Goal: Contribute content: Add original content to the website for others to see

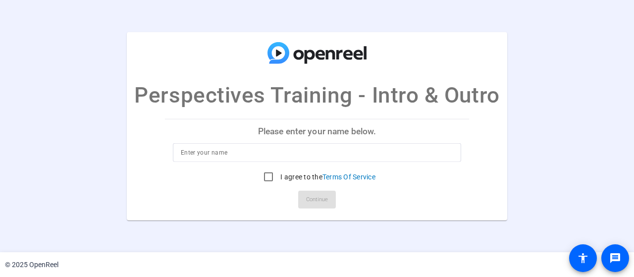
click at [266, 156] on input at bounding box center [317, 153] width 272 height 12
type input "[PERSON_NAME]"
click at [272, 176] on input "I agree to the Terms Of Service" at bounding box center [268, 177] width 20 height 20
checkbox input "true"
click at [304, 191] on span at bounding box center [317, 200] width 38 height 24
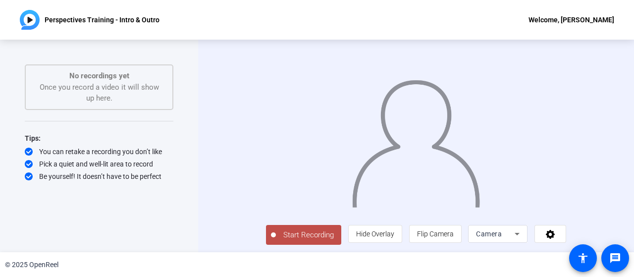
scroll to position [20, 0]
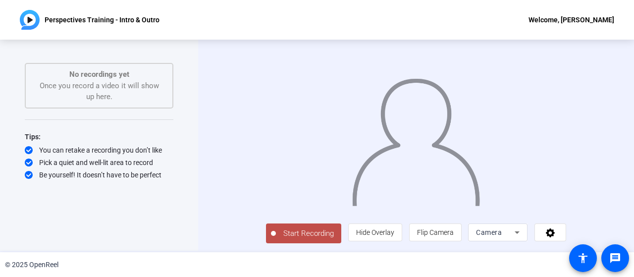
click at [502, 235] on span "Camera" at bounding box center [489, 232] width 26 height 8
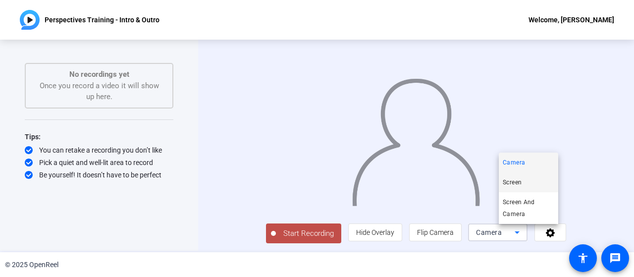
click at [521, 188] on mat-option "Screen" at bounding box center [528, 182] width 59 height 20
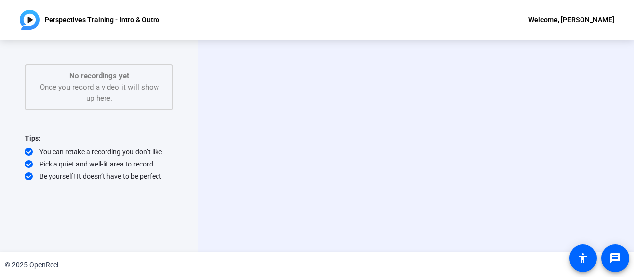
scroll to position [0, 0]
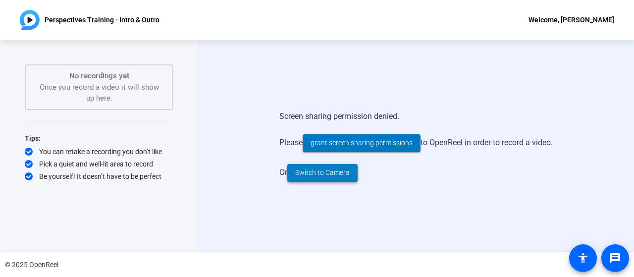
click at [305, 175] on span "Switch to Camera" at bounding box center [322, 172] width 54 height 10
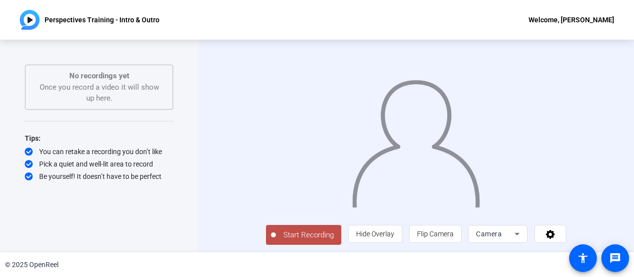
scroll to position [20, 0]
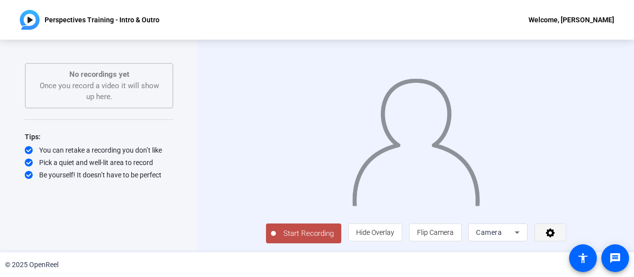
click at [565, 231] on span at bounding box center [550, 232] width 31 height 24
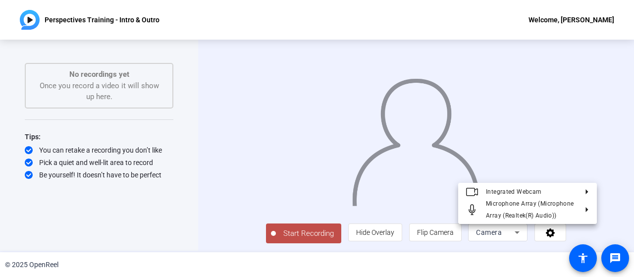
click at [502, 248] on div at bounding box center [317, 138] width 634 height 277
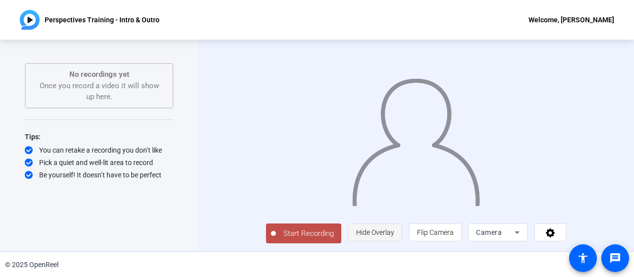
click at [394, 237] on span "Hide Overlay" at bounding box center [375, 232] width 38 height 19
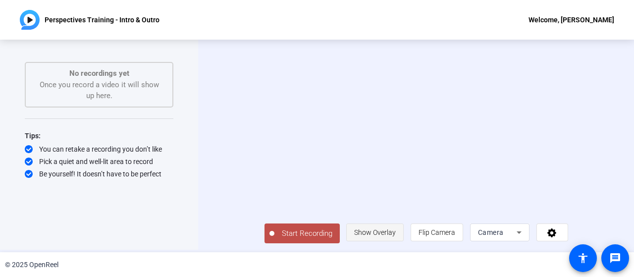
click at [396, 237] on span "Show Overlay" at bounding box center [375, 232] width 42 height 19
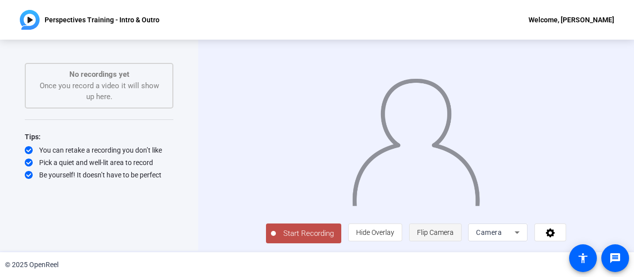
click at [453, 237] on span "Flip Camera" at bounding box center [435, 232] width 37 height 19
click at [394, 231] on span "Hide Overlay" at bounding box center [375, 232] width 38 height 8
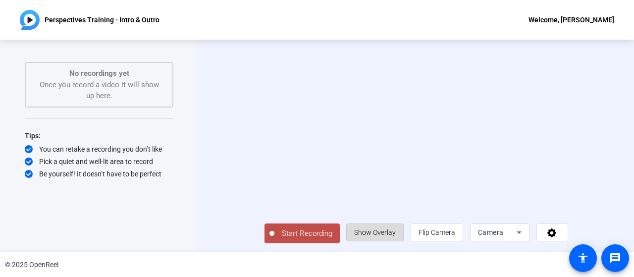
click at [396, 231] on span "Show Overlay" at bounding box center [375, 232] width 42 height 8
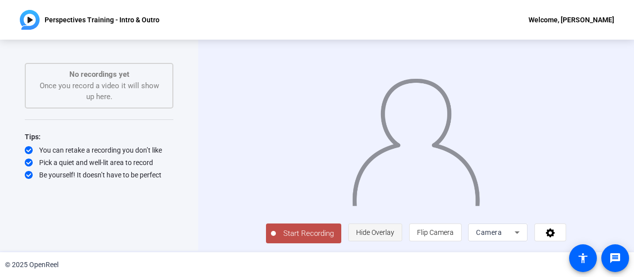
click at [394, 225] on span "Hide Overlay" at bounding box center [375, 232] width 38 height 19
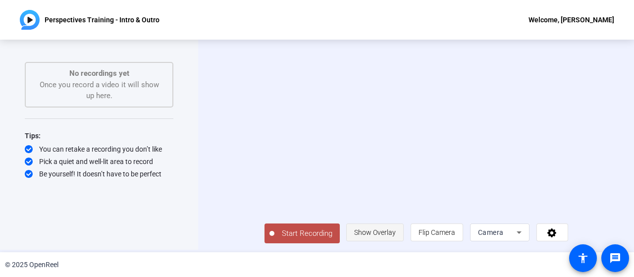
click at [396, 225] on span "Show Overlay" at bounding box center [375, 232] width 42 height 19
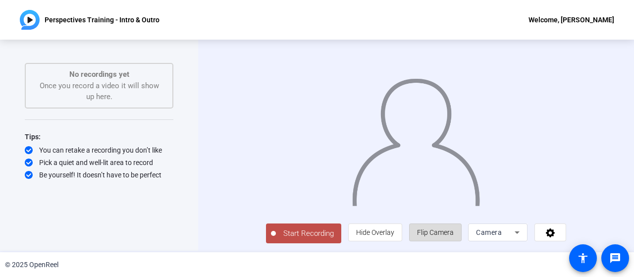
click at [453, 230] on span "Flip Camera" at bounding box center [435, 232] width 37 height 8
click at [502, 233] on span "Camera" at bounding box center [489, 232] width 26 height 8
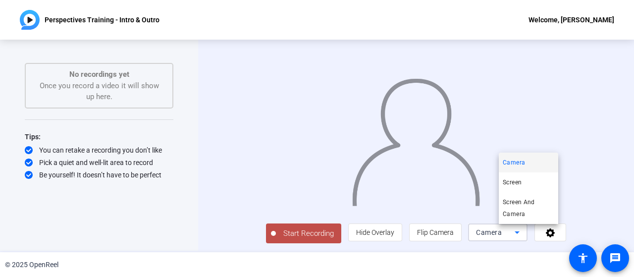
click at [515, 250] on div at bounding box center [317, 138] width 634 height 277
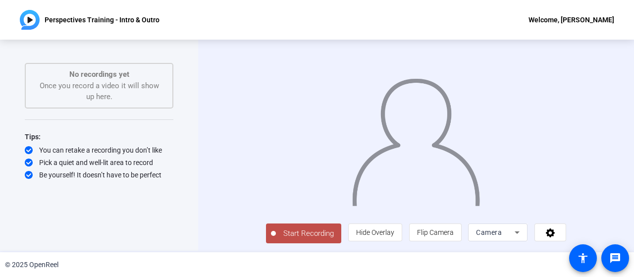
scroll to position [0, 0]
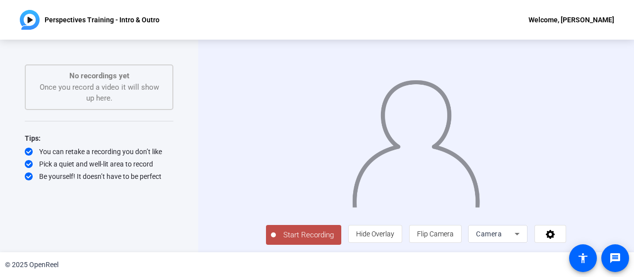
click at [137, 84] on div "No recordings yet Once you record a video it will show up here." at bounding box center [99, 87] width 127 height 34
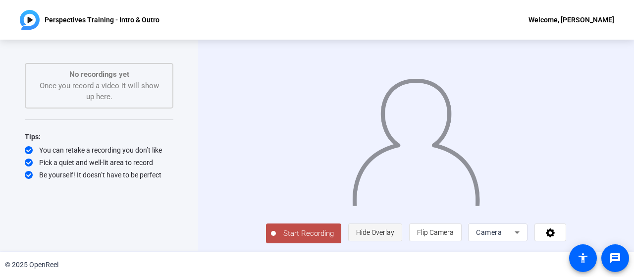
click at [394, 232] on span "Hide Overlay" at bounding box center [375, 232] width 38 height 8
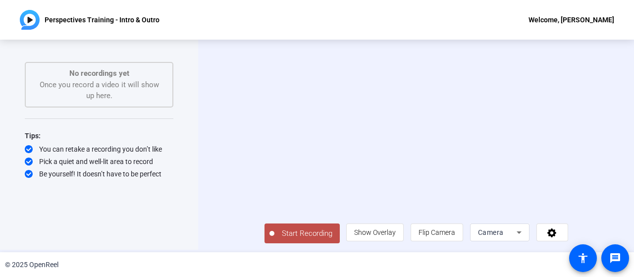
click at [277, 228] on span "Start Recording" at bounding box center [306, 233] width 65 height 11
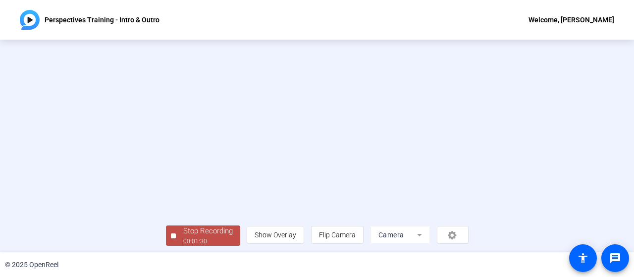
scroll to position [67, 0]
click at [183, 227] on div "Stop Recording" at bounding box center [208, 228] width 50 height 11
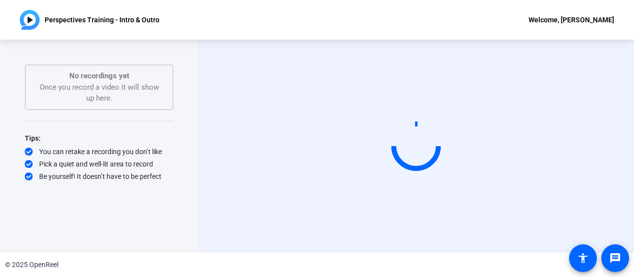
scroll to position [0, 0]
click at [361, 132] on video at bounding box center [416, 146] width 149 height 84
click at [620, 137] on div "Start Recording" at bounding box center [416, 146] width 436 height 212
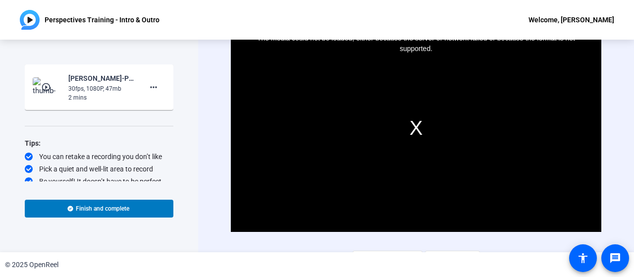
click at [613, 81] on div "Video Player is loading. Play Video Play Mute Current Time 0:00 / Duration -:- …" at bounding box center [416, 146] width 436 height 212
click at [542, 92] on div "The media could not be loaded, either because the server or network failed or b…" at bounding box center [416, 127] width 370 height 208
click at [222, 105] on div "Video Player is loading. Play Video Play Mute Current Time 0:00 / Duration -:- …" at bounding box center [416, 146] width 436 height 212
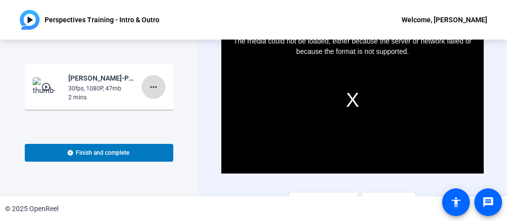
click at [152, 85] on mat-icon "more_horiz" at bounding box center [154, 87] width 12 height 12
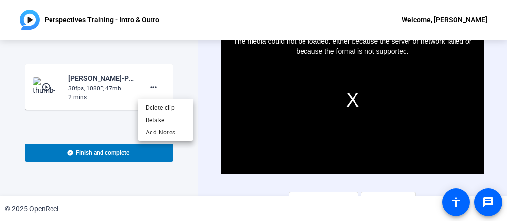
click at [124, 84] on div at bounding box center [253, 110] width 507 height 221
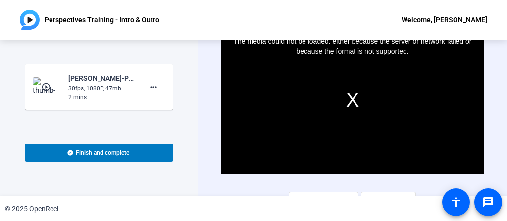
click at [46, 83] on mat-icon "play_circle_outline" at bounding box center [47, 87] width 12 height 10
click at [194, 91] on div "Start Recording play_circle_outline [PERSON_NAME]-Perspectives Training - Intro…" at bounding box center [99, 118] width 198 height 157
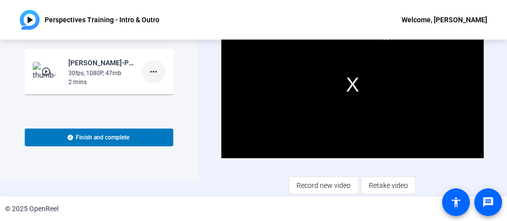
click at [150, 69] on mat-icon "more_horiz" at bounding box center [154, 72] width 12 height 12
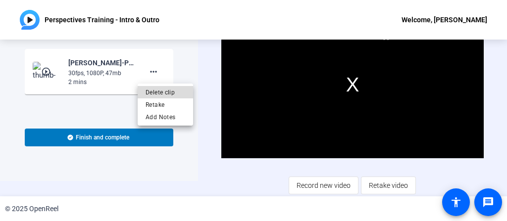
click at [161, 91] on span "Delete clip" at bounding box center [166, 92] width 40 height 12
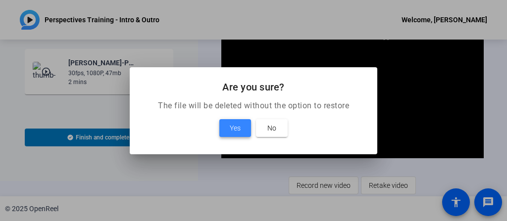
click at [240, 129] on span "Yes" at bounding box center [235, 128] width 11 height 12
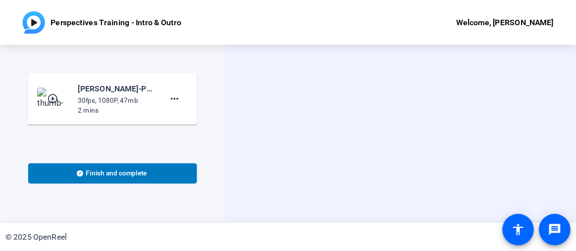
scroll to position [0, 0]
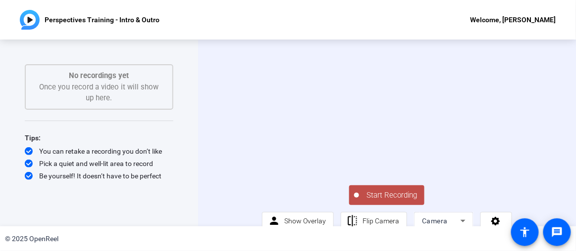
click at [390, 201] on span "Start Recording" at bounding box center [391, 195] width 65 height 11
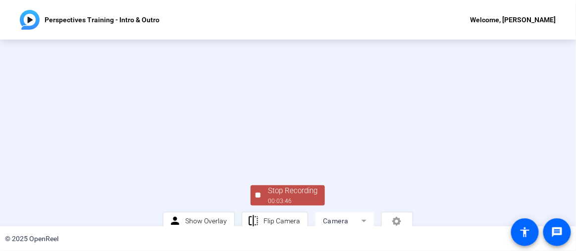
scroll to position [81, 0]
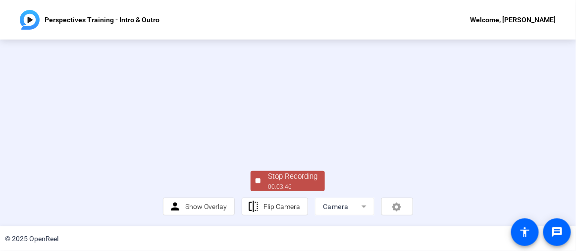
click at [299, 181] on div "Stop Recording" at bounding box center [293, 176] width 50 height 11
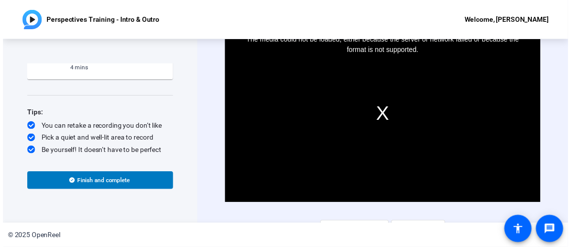
scroll to position [0, 0]
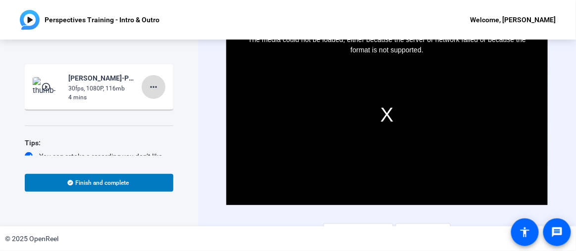
click at [151, 93] on span at bounding box center [154, 87] width 24 height 24
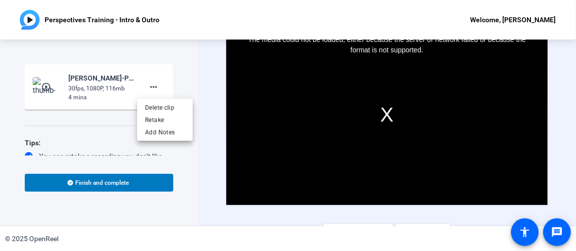
click at [96, 125] on div at bounding box center [288, 125] width 576 height 251
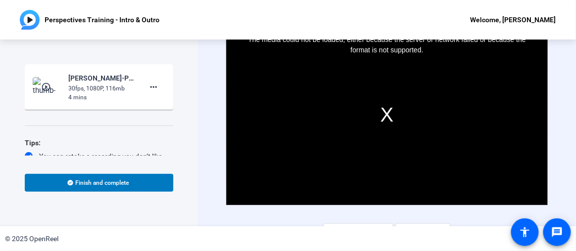
drag, startPoint x: 401, startPoint y: 103, endPoint x: 333, endPoint y: 89, distance: 69.2
click at [333, 89] on div "The media could not be loaded, either because the server or network failed or b…" at bounding box center [386, 115] width 321 height 181
click at [412, 111] on div "The media could not be loaded, either because the server or network failed or b…" at bounding box center [386, 115] width 321 height 181
click at [135, 183] on span at bounding box center [99, 183] width 149 height 24
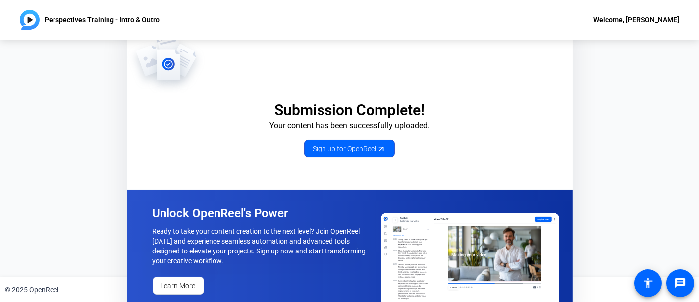
click at [133, 20] on p "Perspectives Training - Intro & Outro" at bounding box center [102, 20] width 115 height 12
click at [633, 24] on div "Welcome, [PERSON_NAME]" at bounding box center [636, 20] width 86 height 12
drag, startPoint x: 628, startPoint y: 144, endPoint x: 634, endPoint y: 169, distance: 25.8
click at [627, 144] on div at bounding box center [349, 151] width 699 height 302
click at [622, 112] on div "Submission Complete! Your content has been successfully uploaded. Sign up for O…" at bounding box center [349, 159] width 699 height 238
